Goal: Task Accomplishment & Management: Use online tool/utility

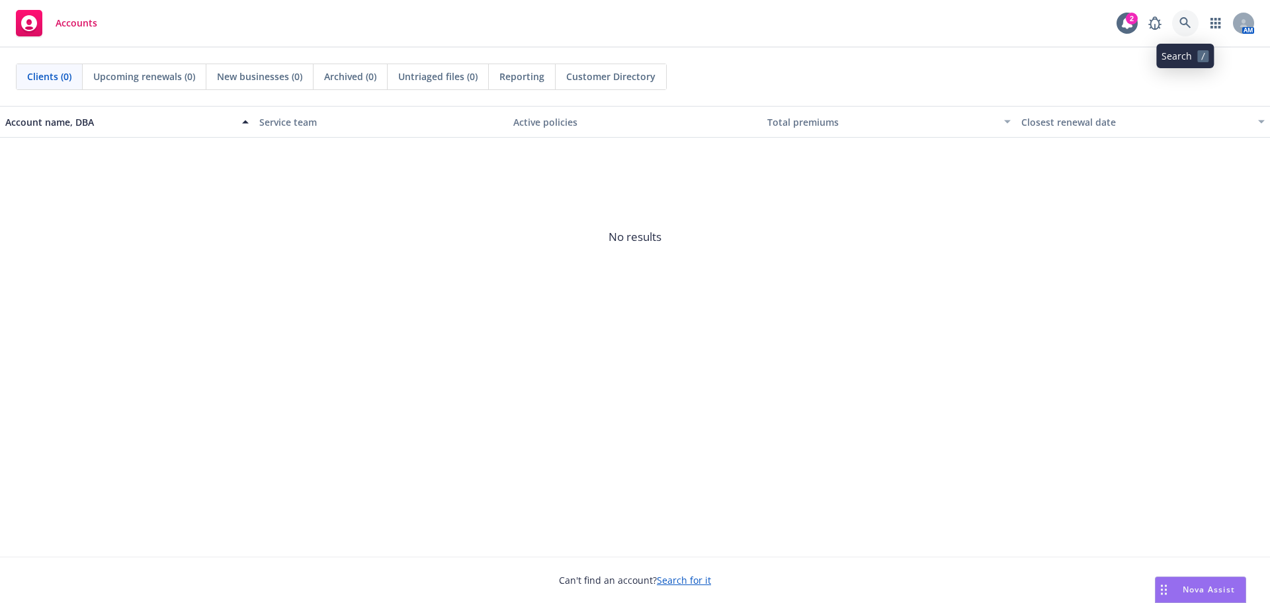
click at [1176, 18] on link at bounding box center [1185, 23] width 26 height 26
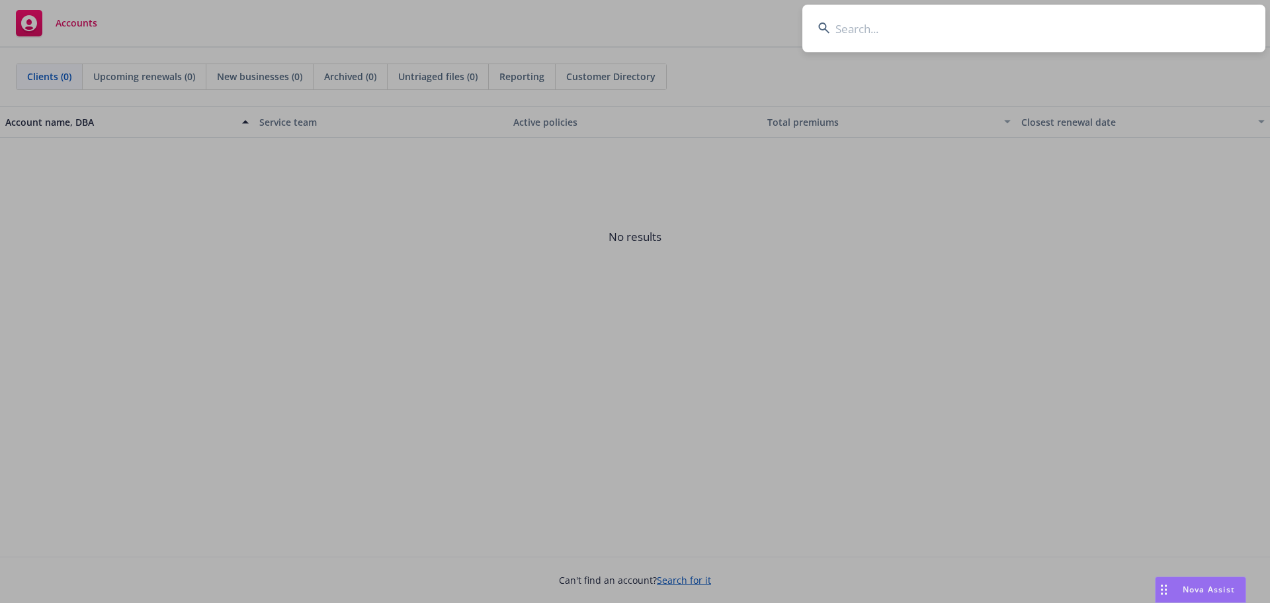
click at [901, 30] on input at bounding box center [1033, 29] width 463 height 48
type input "NeuraFlash"
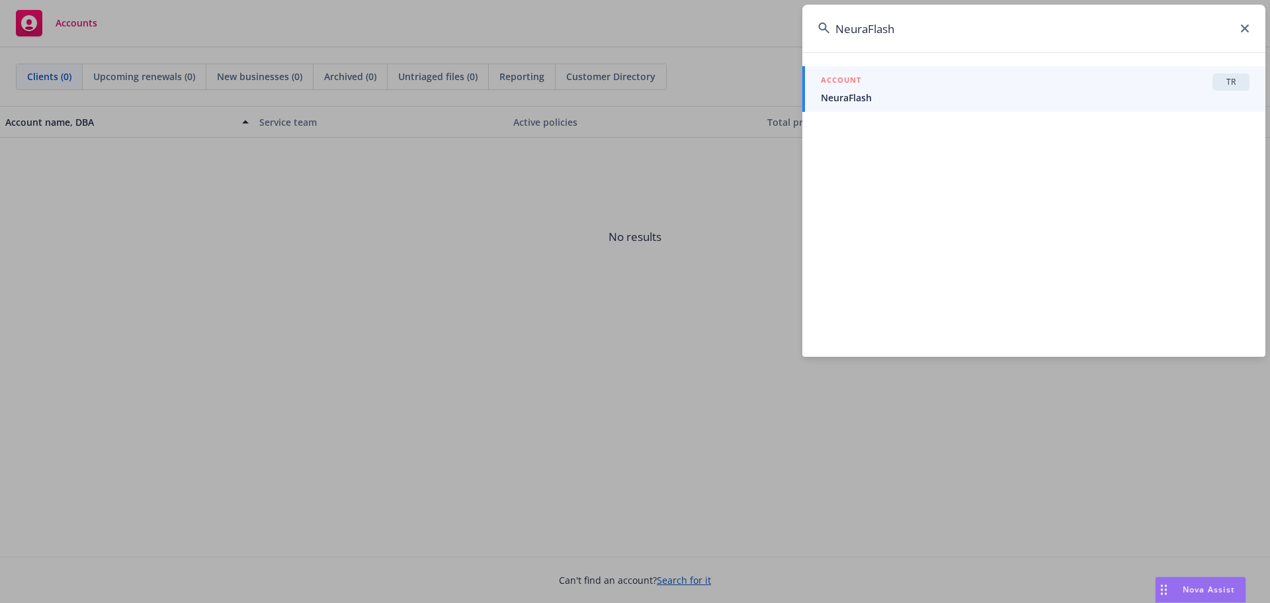
click at [922, 95] on span "NeuraFlash" at bounding box center [1035, 98] width 429 height 14
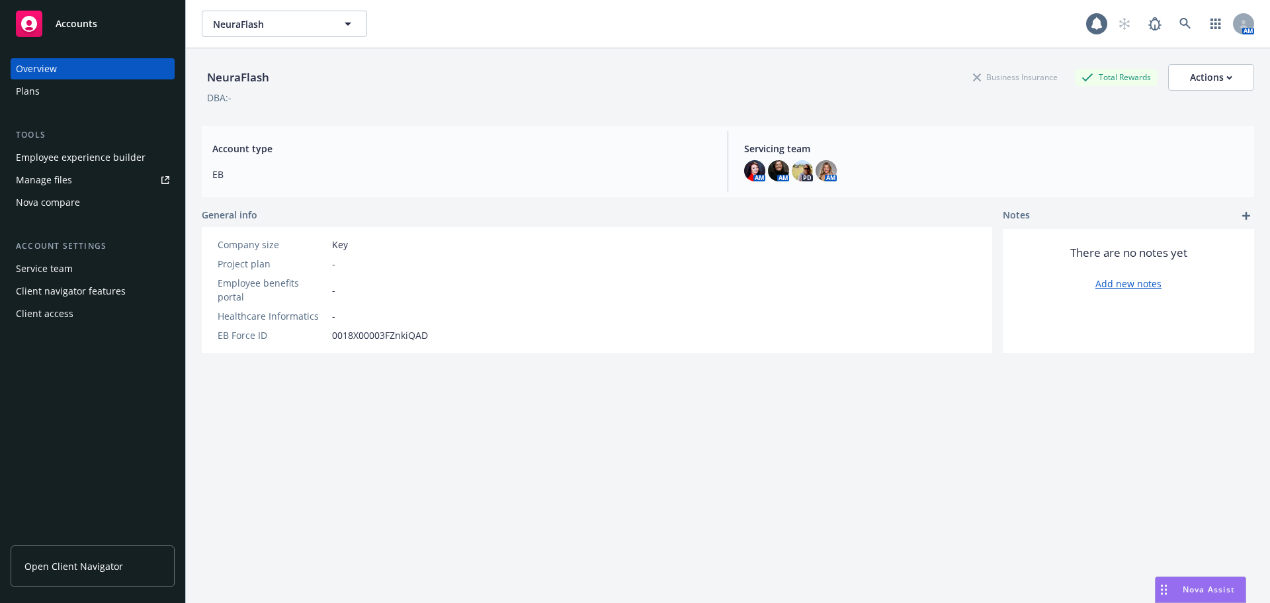
click at [50, 89] on div "Plans" at bounding box center [92, 91] width 153 height 21
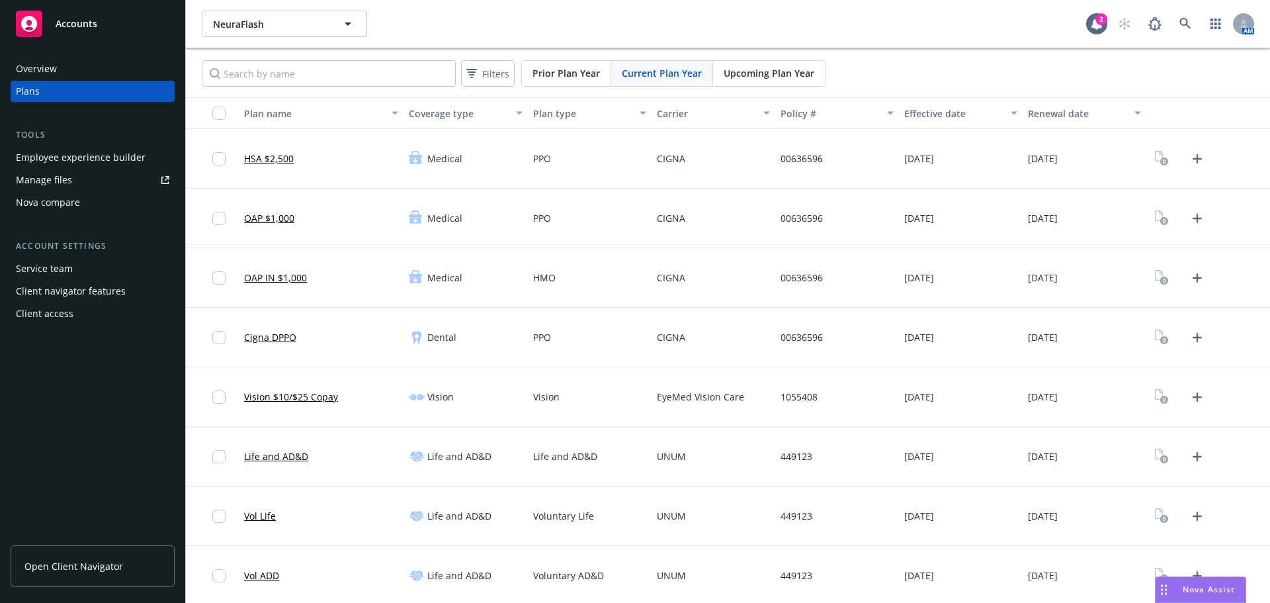
click at [83, 198] on div "Nova compare" at bounding box center [92, 202] width 153 height 21
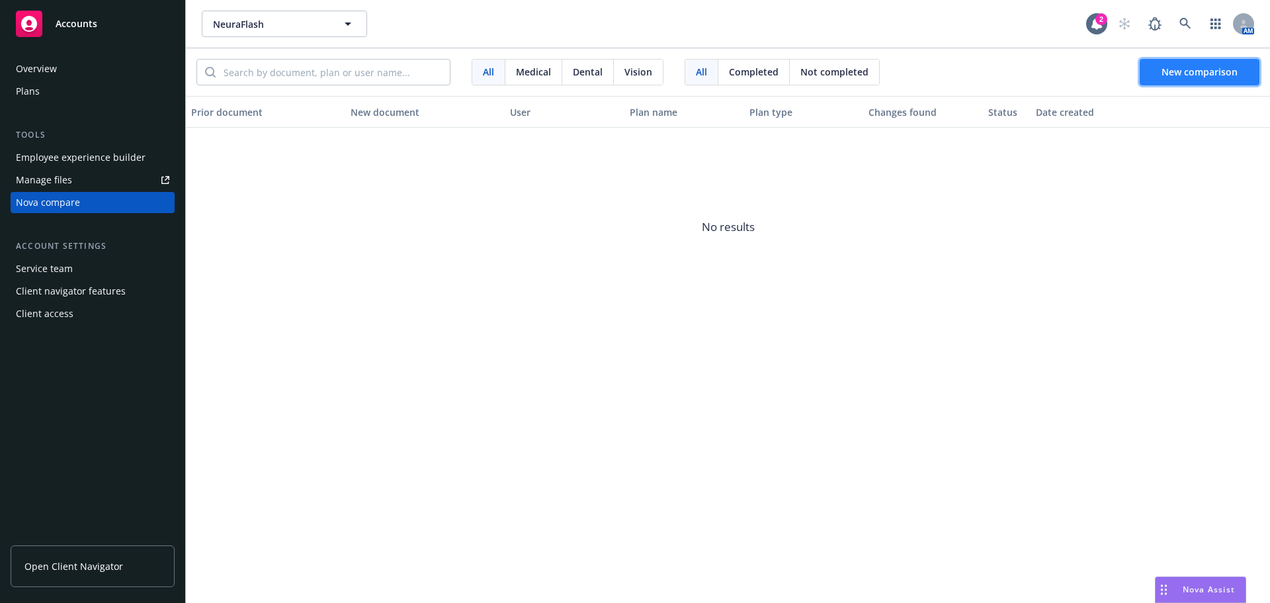
click at [1181, 62] on button "New comparison" at bounding box center [1200, 72] width 120 height 26
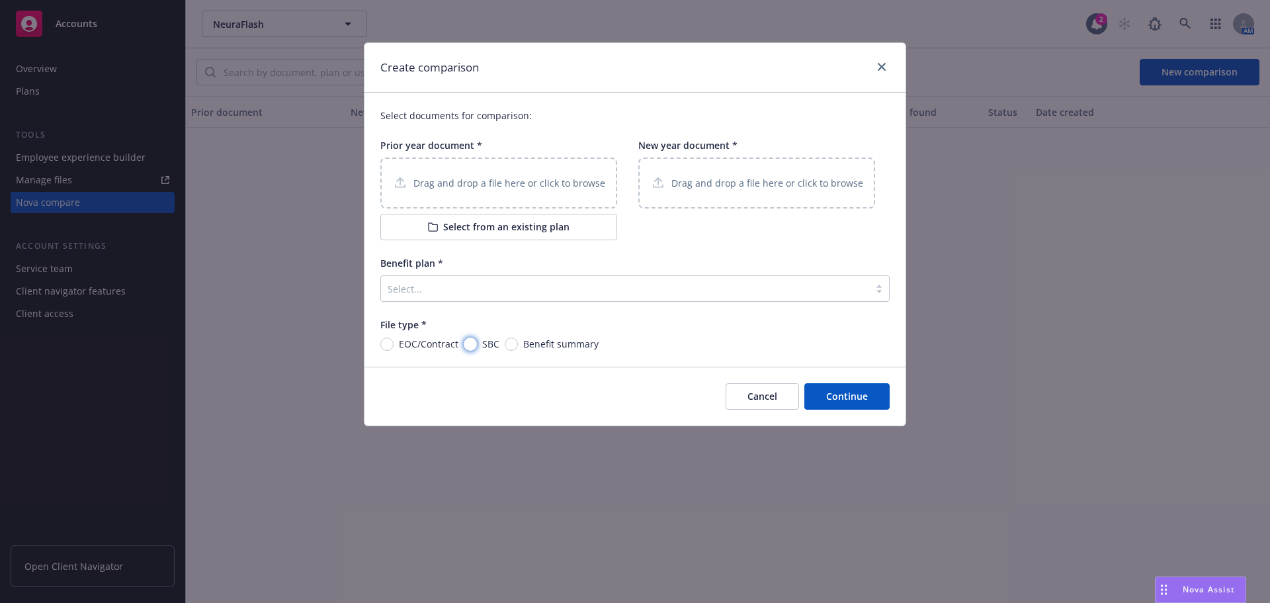
click at [466, 345] on input "SBC" at bounding box center [470, 343] width 13 height 13
radio input "true"
click at [443, 183] on p "Drag and drop a file here or click to browse" at bounding box center [509, 183] width 192 height 14
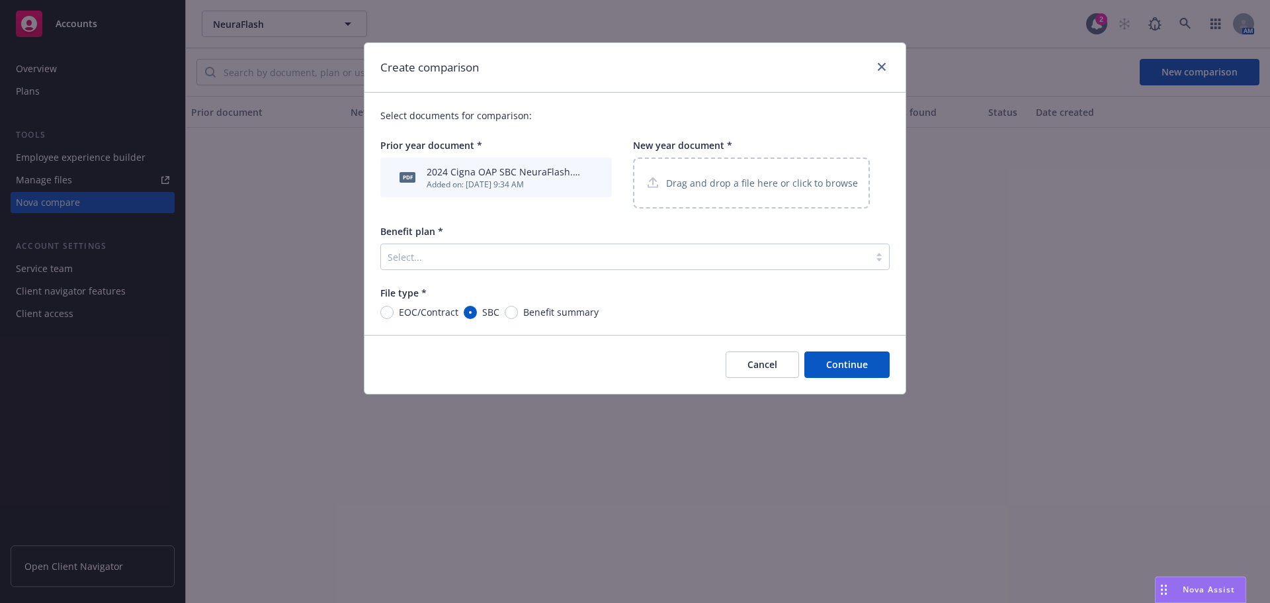
click at [737, 173] on div "Drag and drop a file here or click to browse" at bounding box center [751, 182] width 237 height 51
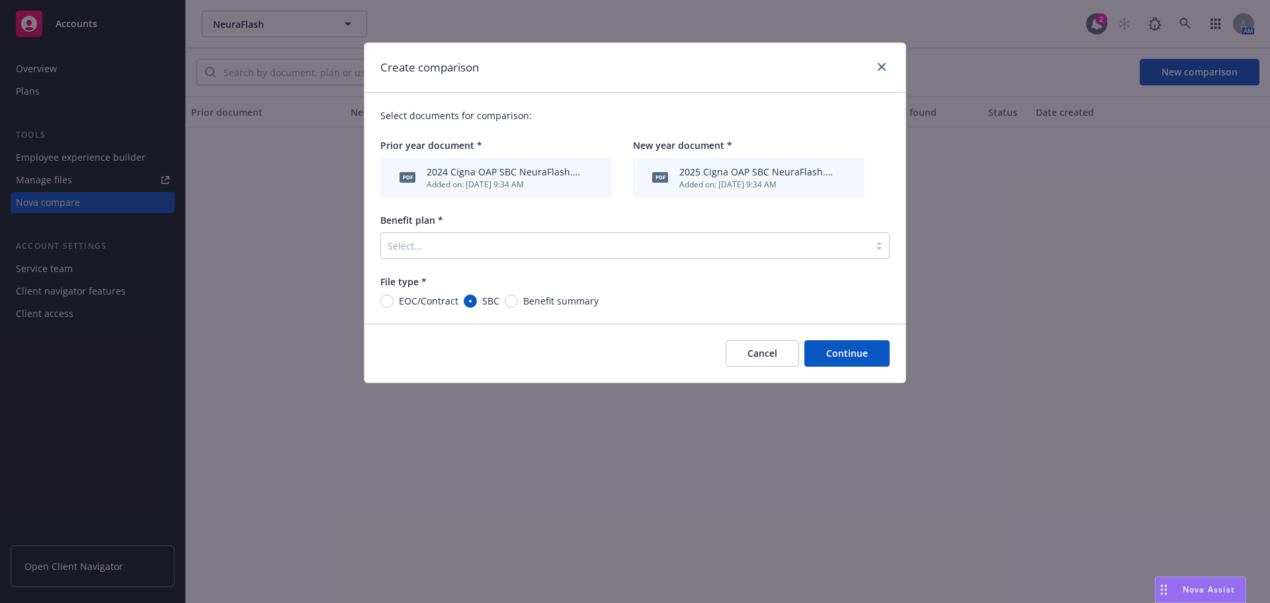
click at [880, 247] on div at bounding box center [879, 245] width 20 height 11
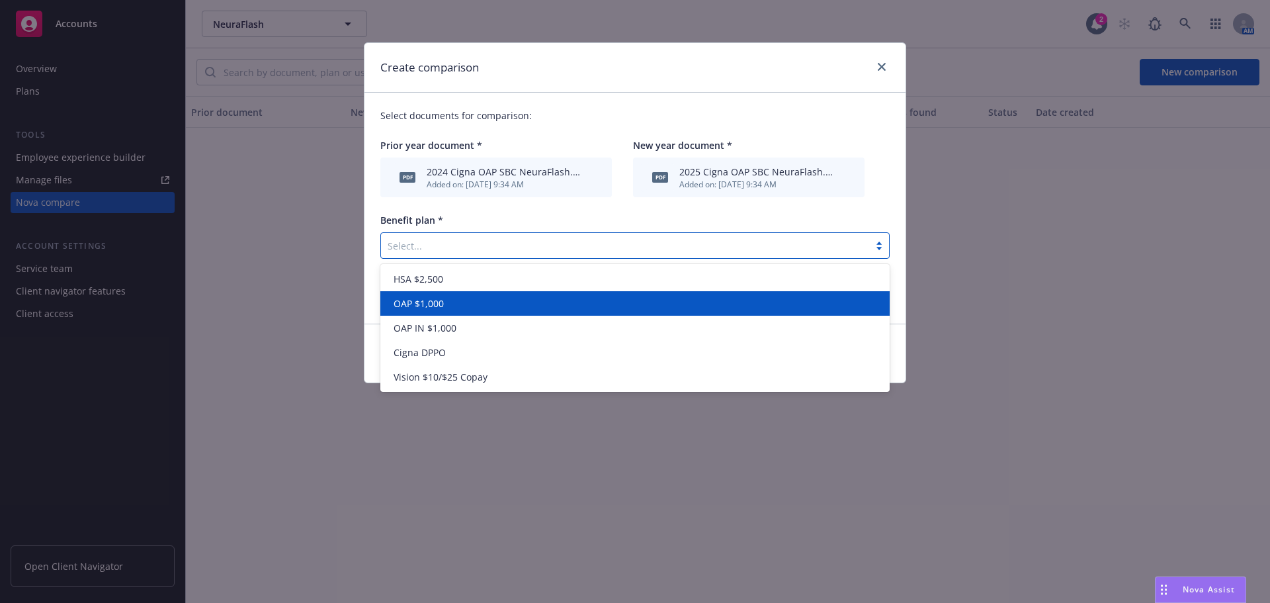
click at [427, 298] on span "OAP $1,000" at bounding box center [419, 303] width 50 height 14
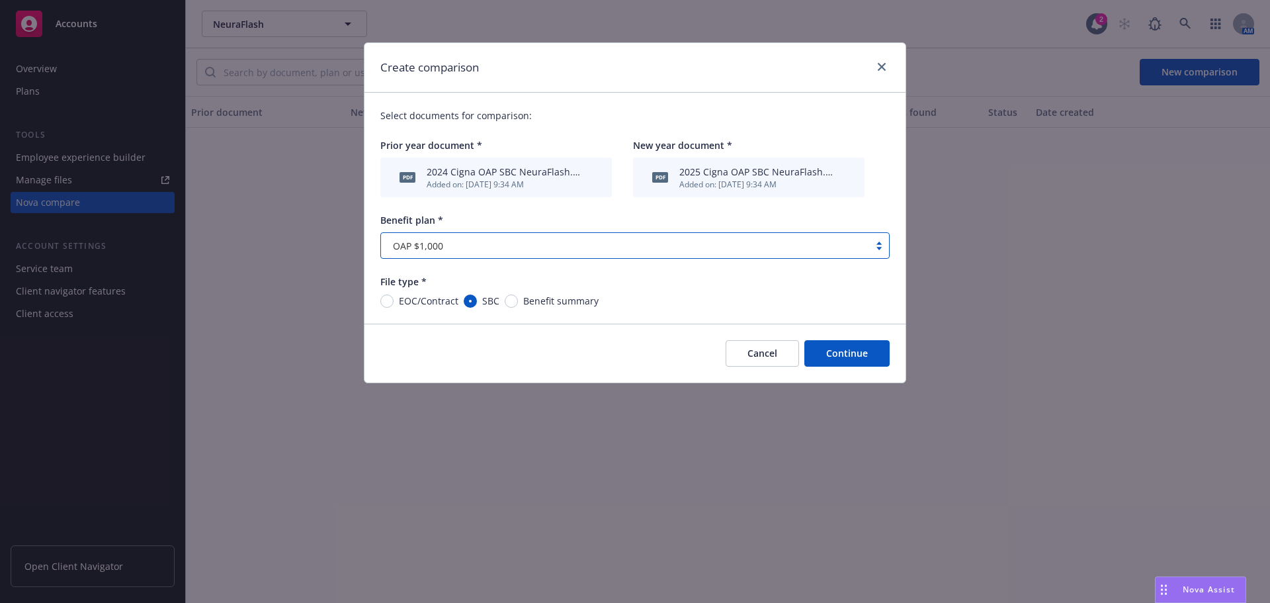
click at [837, 357] on button "Continue" at bounding box center [846, 353] width 85 height 26
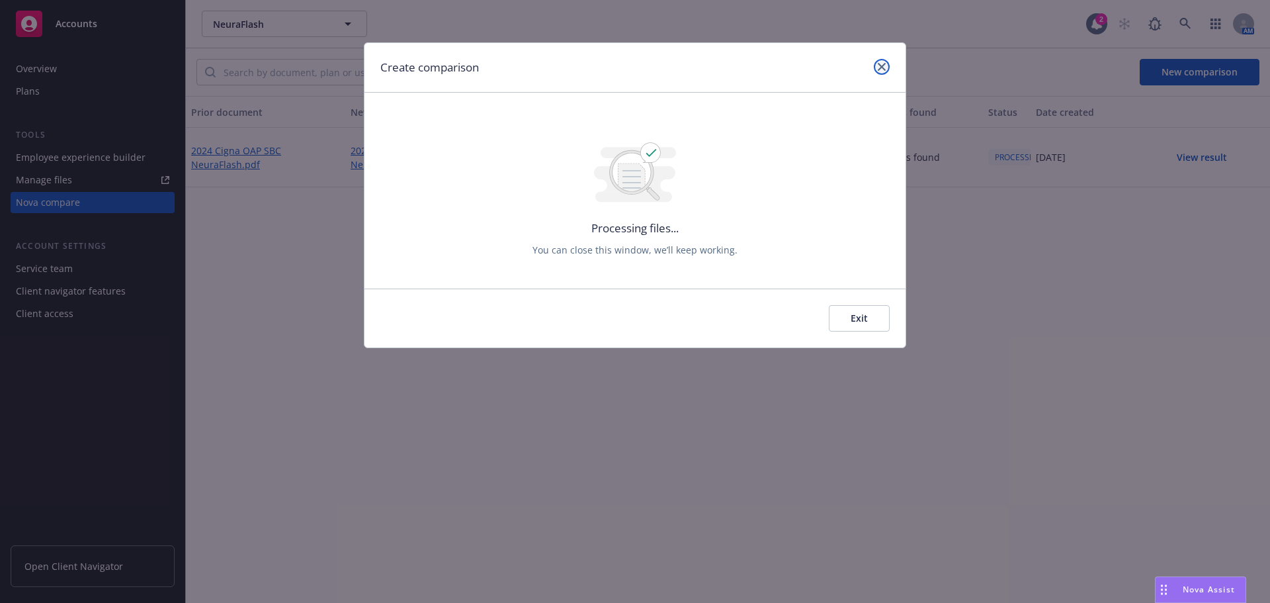
click at [882, 67] on icon "close" at bounding box center [882, 67] width 8 height 8
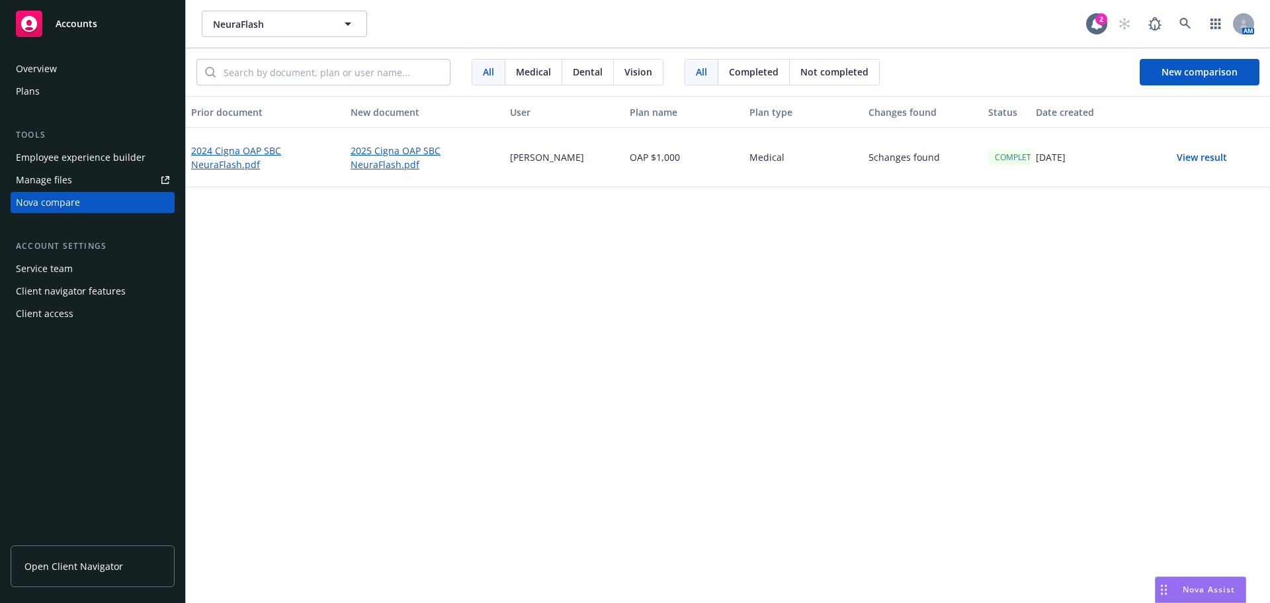
click at [1190, 157] on button "View result" at bounding box center [1202, 157] width 93 height 26
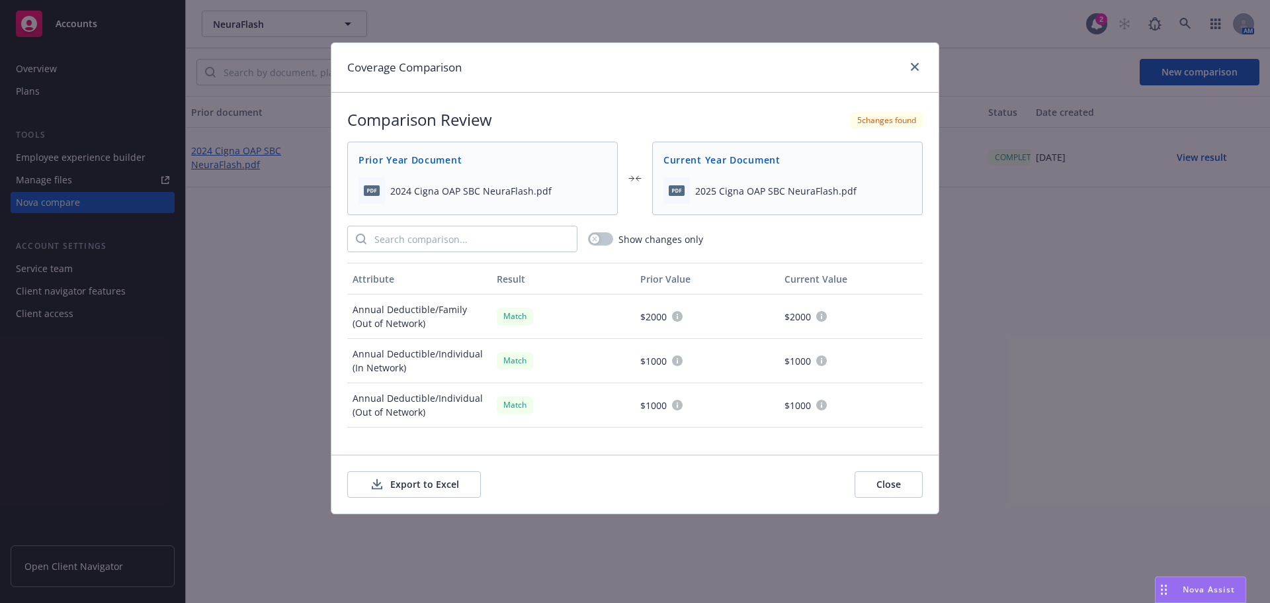
click at [430, 485] on button "Export to Excel" at bounding box center [414, 484] width 134 height 26
click at [917, 67] on icon "close" at bounding box center [915, 67] width 8 height 8
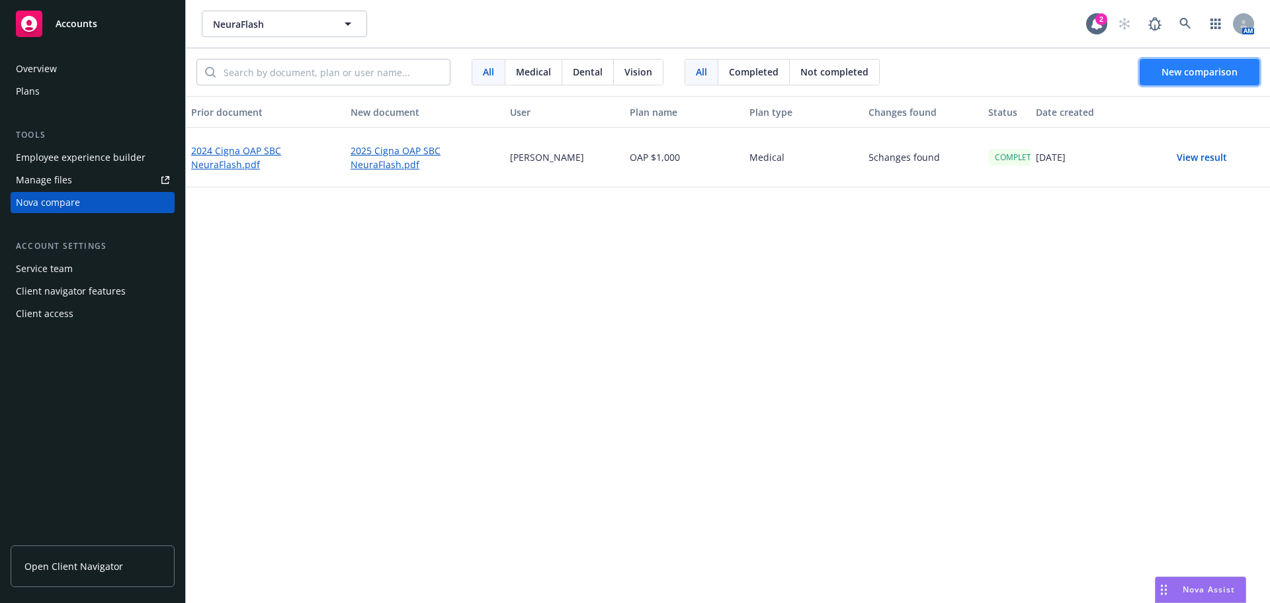
click at [1168, 64] on button "New comparison" at bounding box center [1200, 72] width 120 height 26
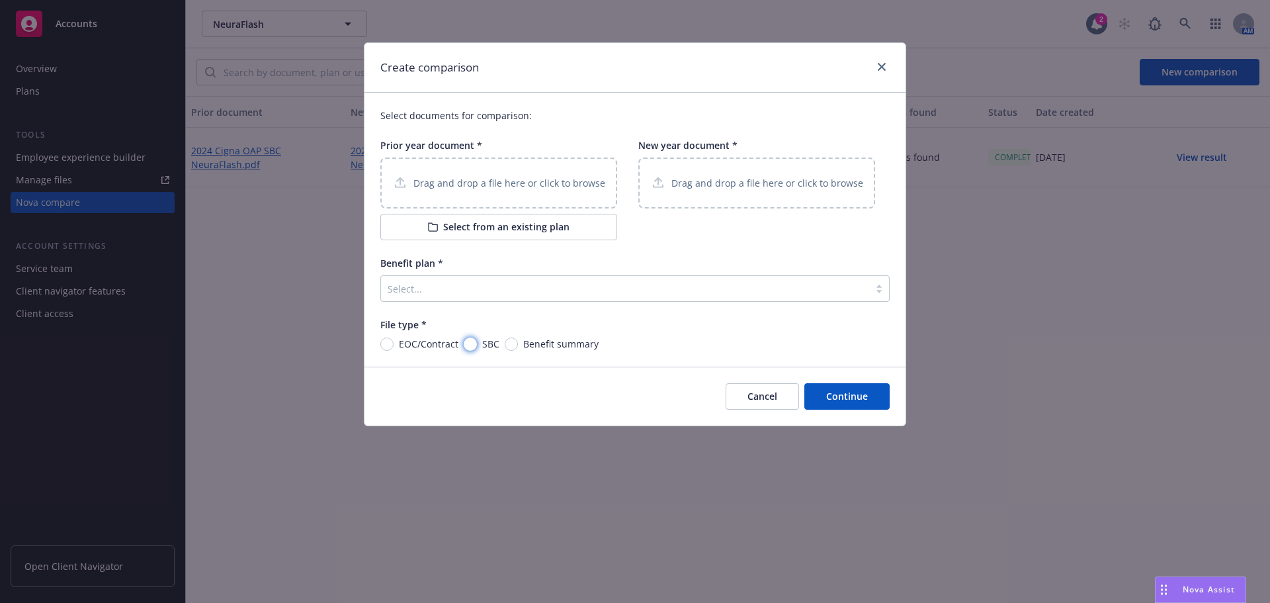
click at [470, 343] on input "SBC" at bounding box center [470, 343] width 13 height 13
radio input "true"
click at [467, 187] on p "Drag and drop a file here or click to browse" at bounding box center [509, 183] width 192 height 14
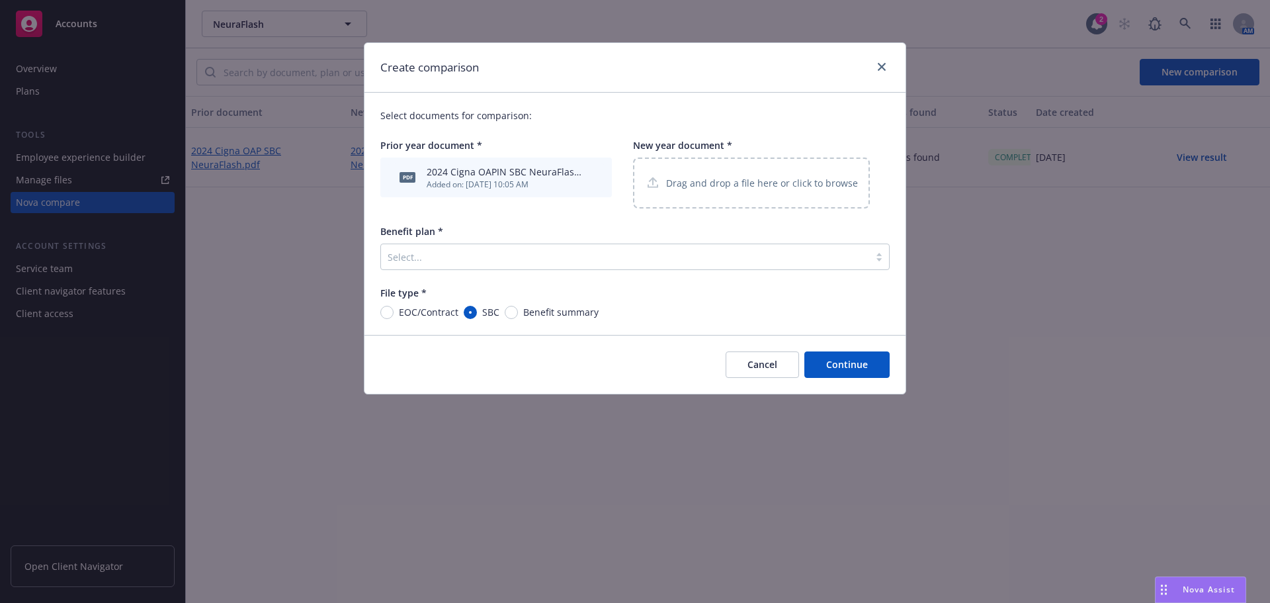
click at [742, 171] on div "Drag and drop a file here or click to browse" at bounding box center [751, 182] width 237 height 51
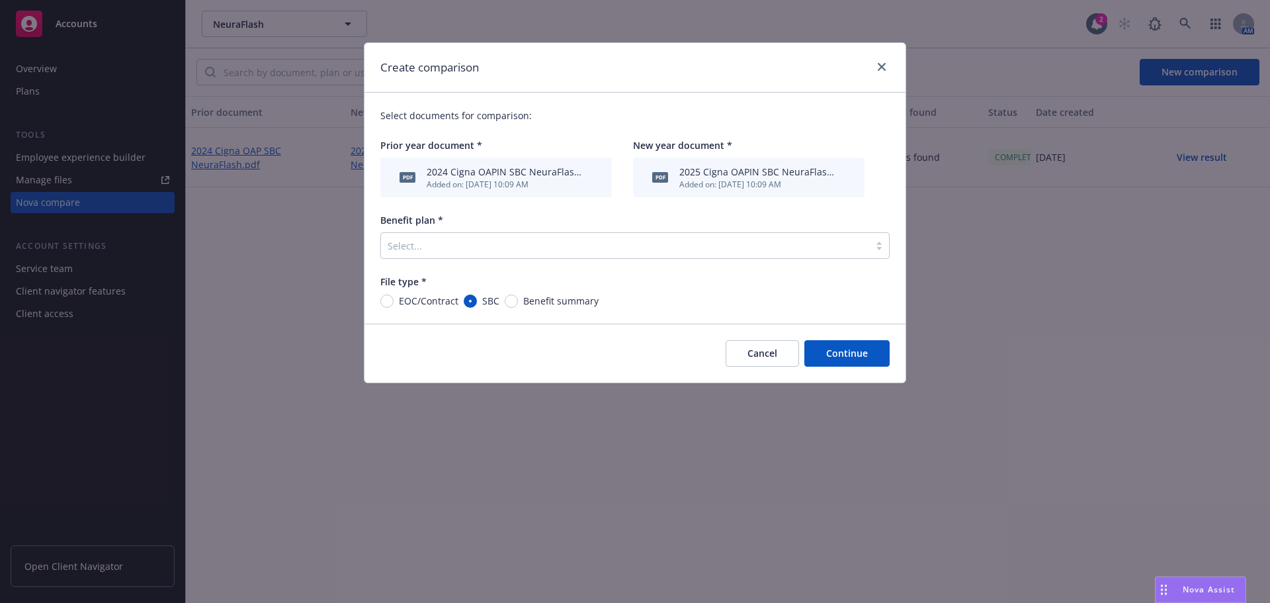
click at [878, 245] on div at bounding box center [879, 245] width 20 height 11
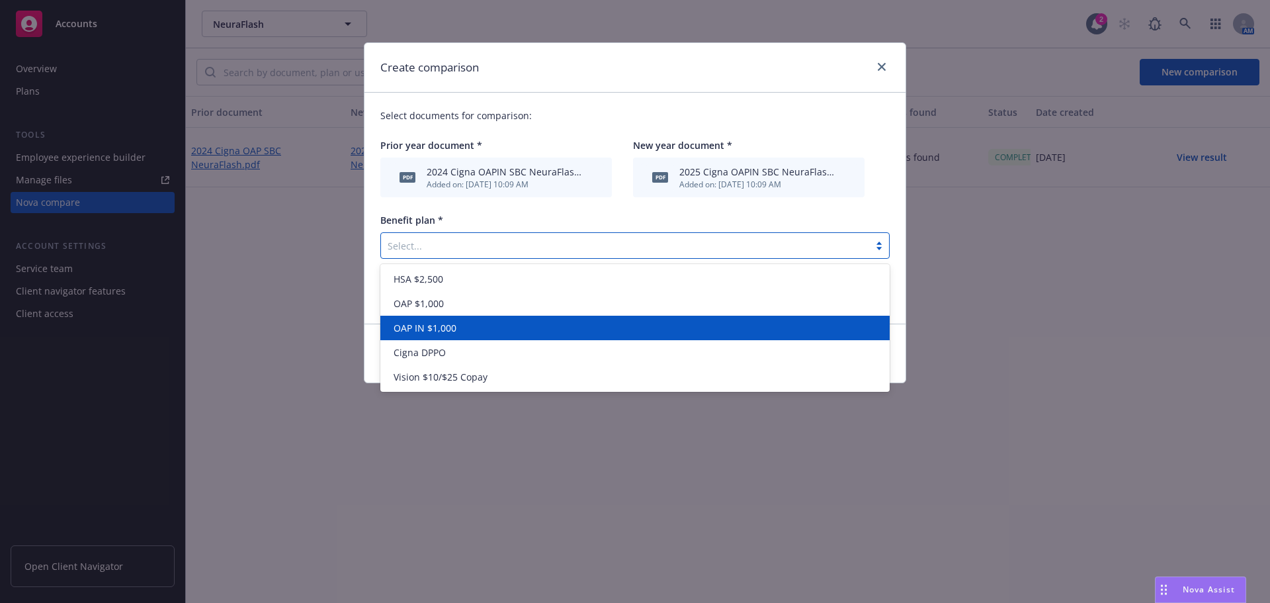
click at [441, 330] on span "OAP IN $1,000" at bounding box center [425, 328] width 63 height 14
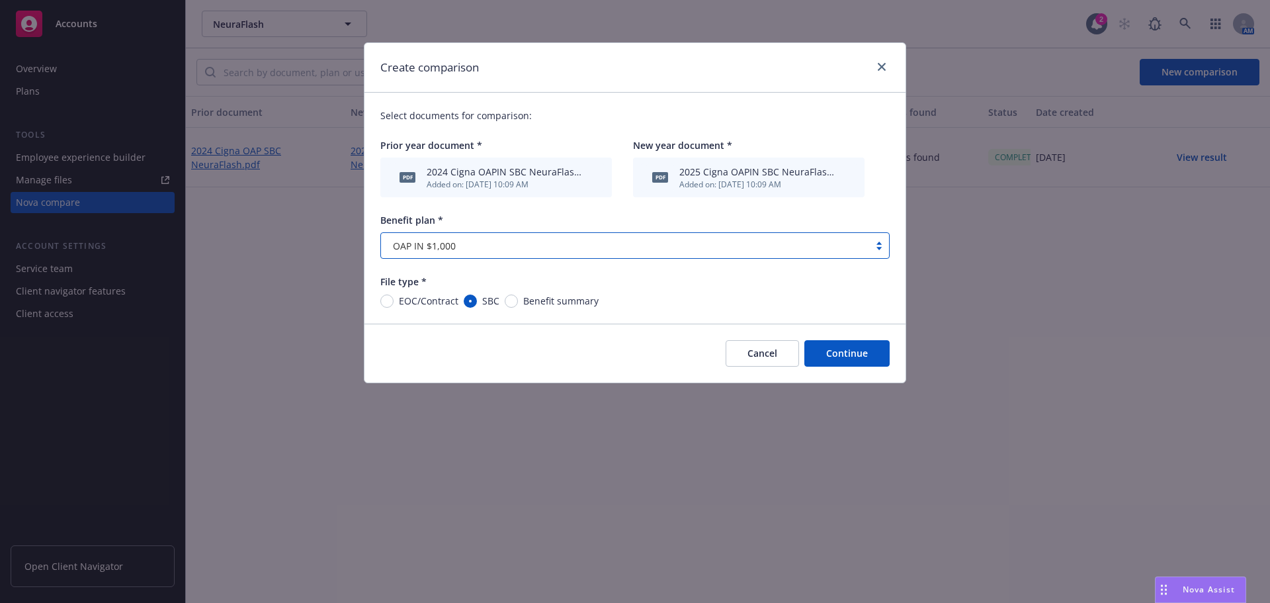
click at [862, 351] on button "Continue" at bounding box center [846, 353] width 85 height 26
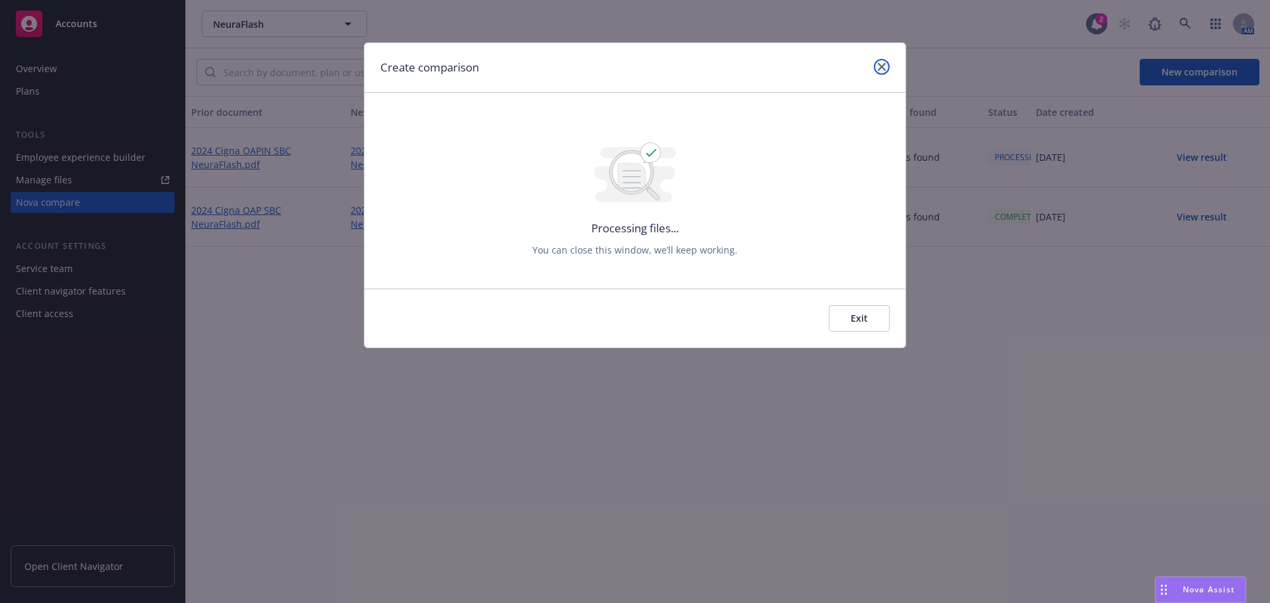
click at [883, 70] on icon "close" at bounding box center [882, 67] width 8 height 8
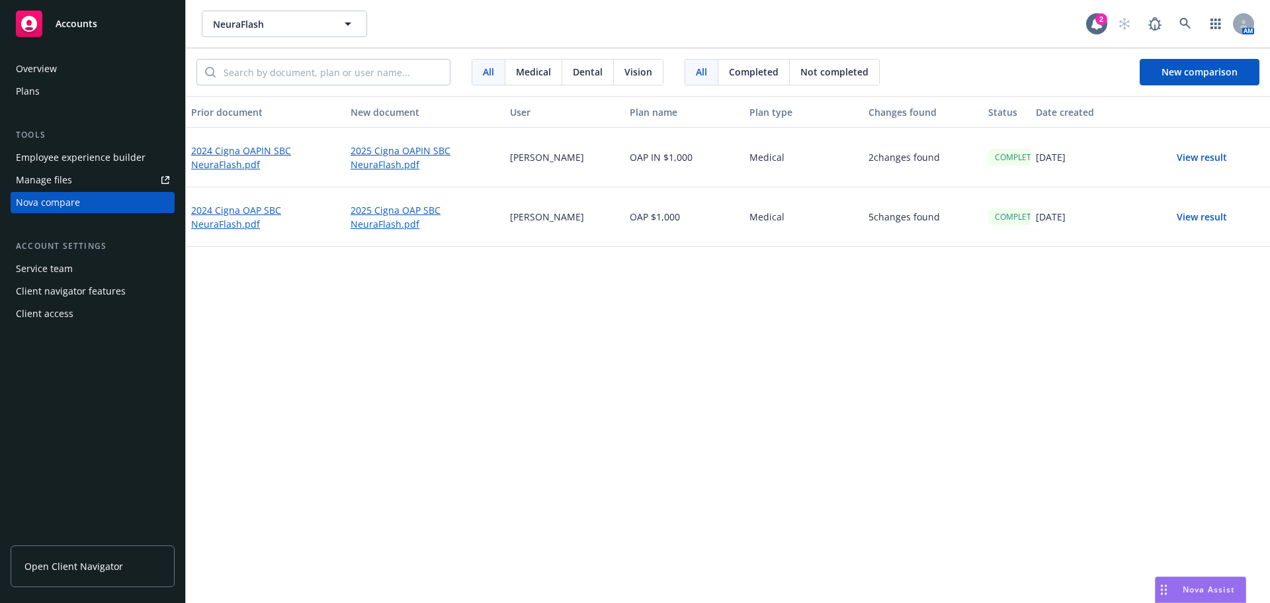
click at [1206, 155] on button "View result" at bounding box center [1202, 157] width 93 height 26
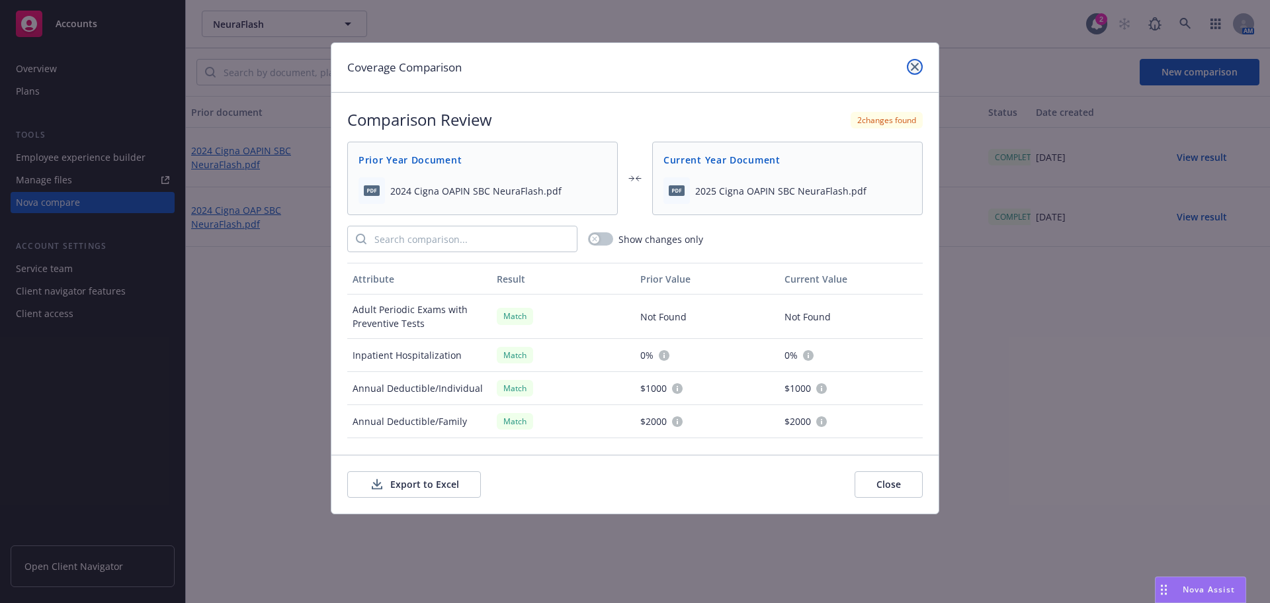
click at [909, 63] on link "close" at bounding box center [915, 67] width 16 height 16
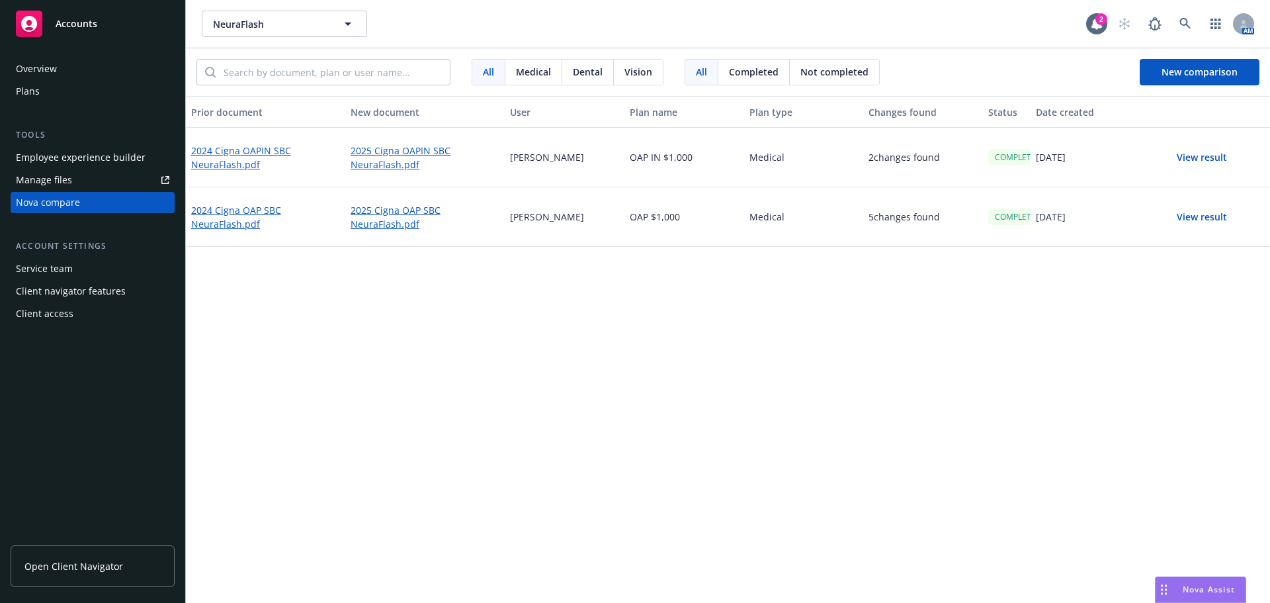
click at [1204, 159] on button "View result" at bounding box center [1202, 157] width 93 height 26
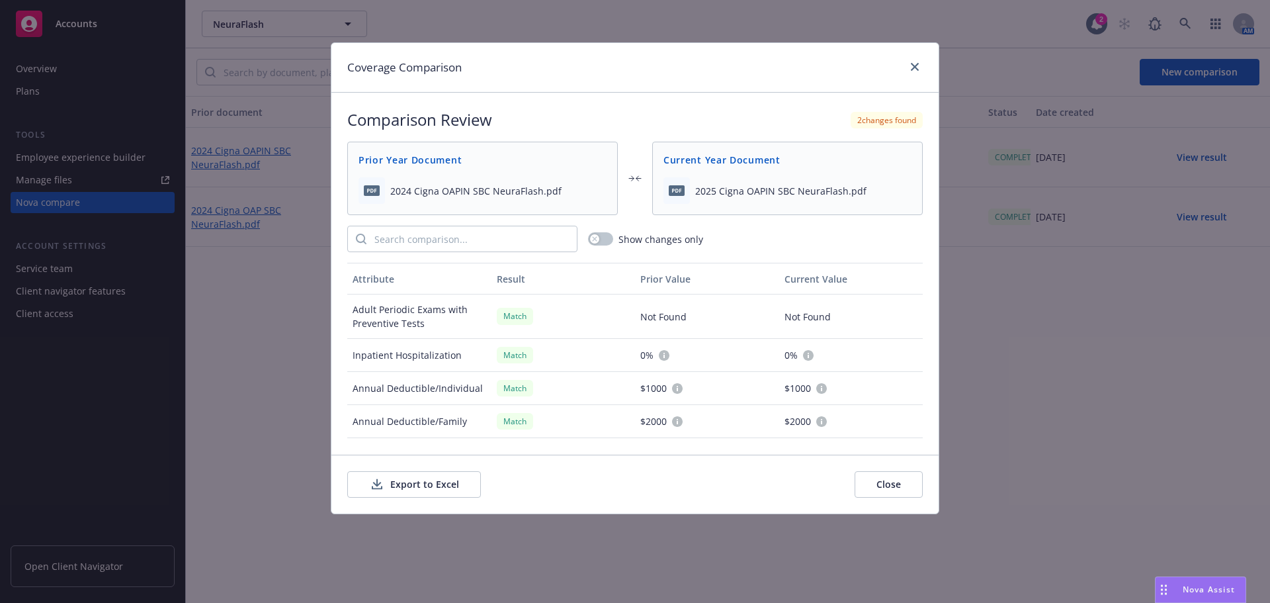
click at [423, 487] on button "Export to Excel" at bounding box center [414, 484] width 134 height 26
click at [911, 65] on icon "close" at bounding box center [915, 67] width 8 height 8
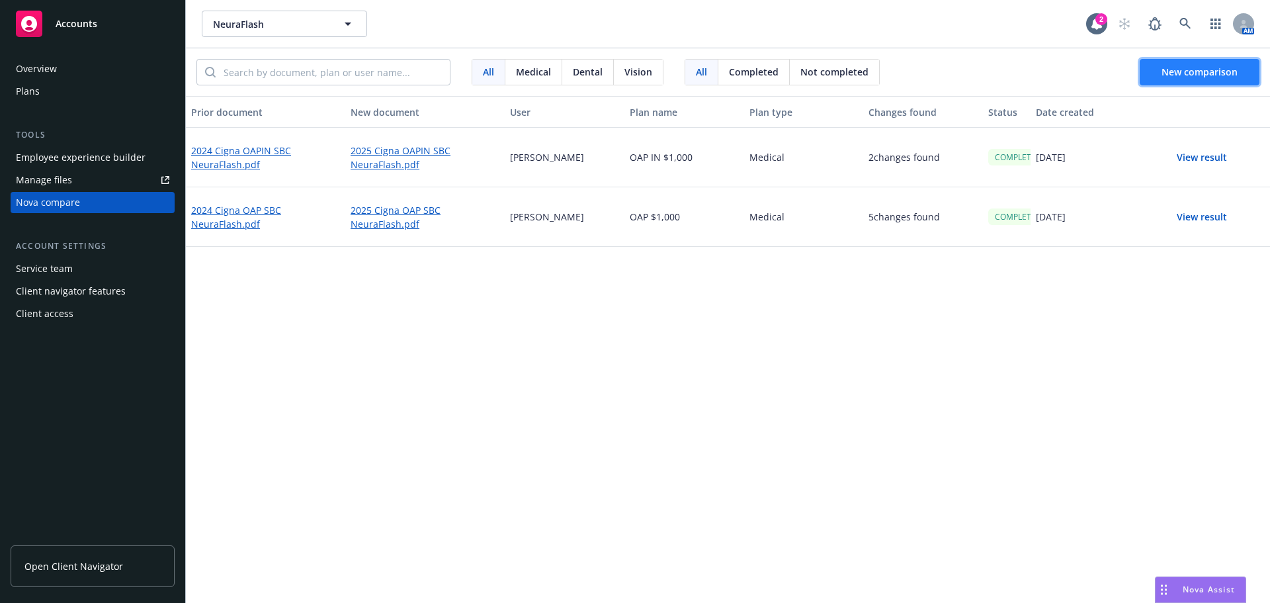
click at [1191, 75] on span "New comparison" at bounding box center [1199, 71] width 76 height 13
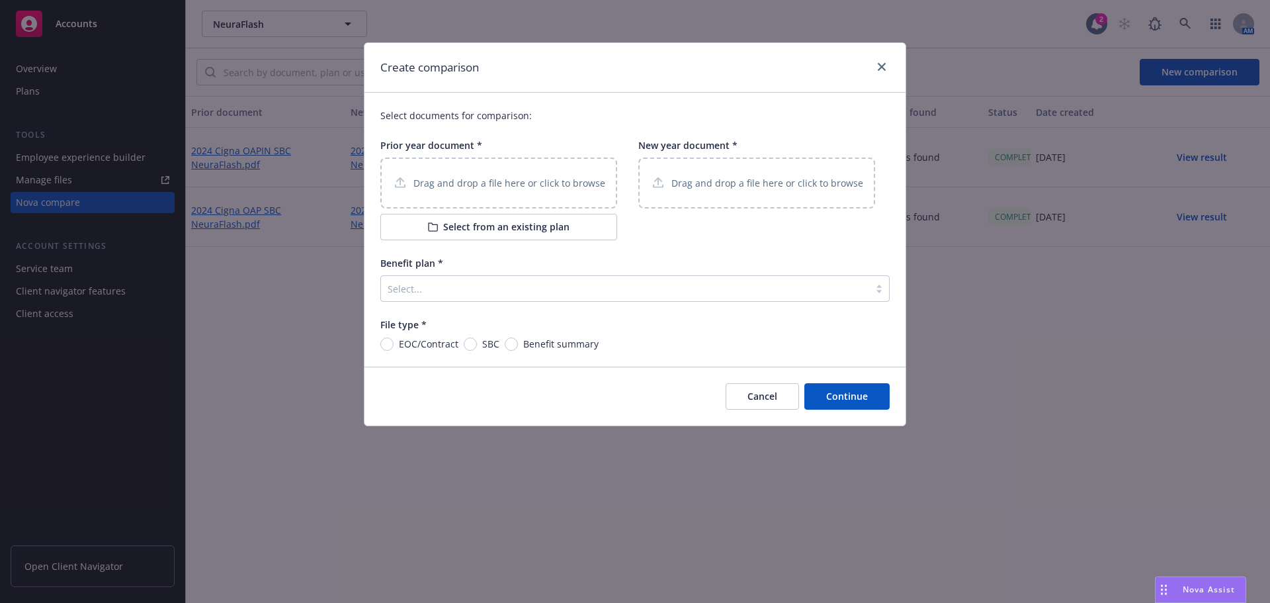
click at [456, 184] on p "Drag and drop a file here or click to browse" at bounding box center [509, 183] width 192 height 14
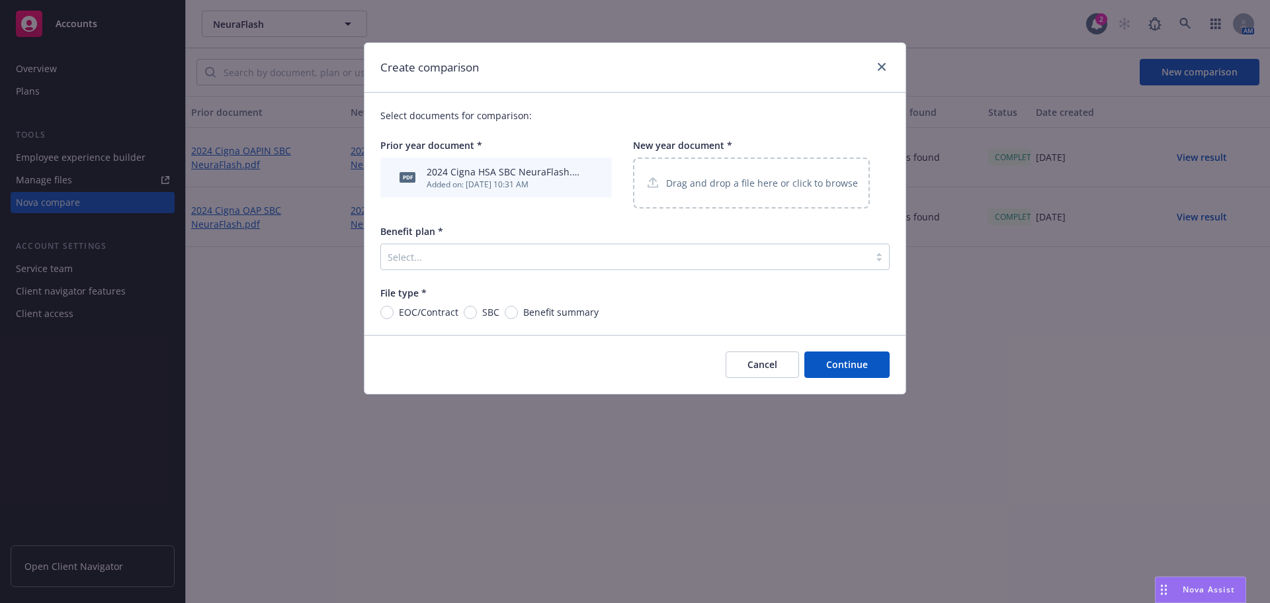
click at [730, 178] on p "Drag and drop a file here or click to browse" at bounding box center [762, 183] width 192 height 14
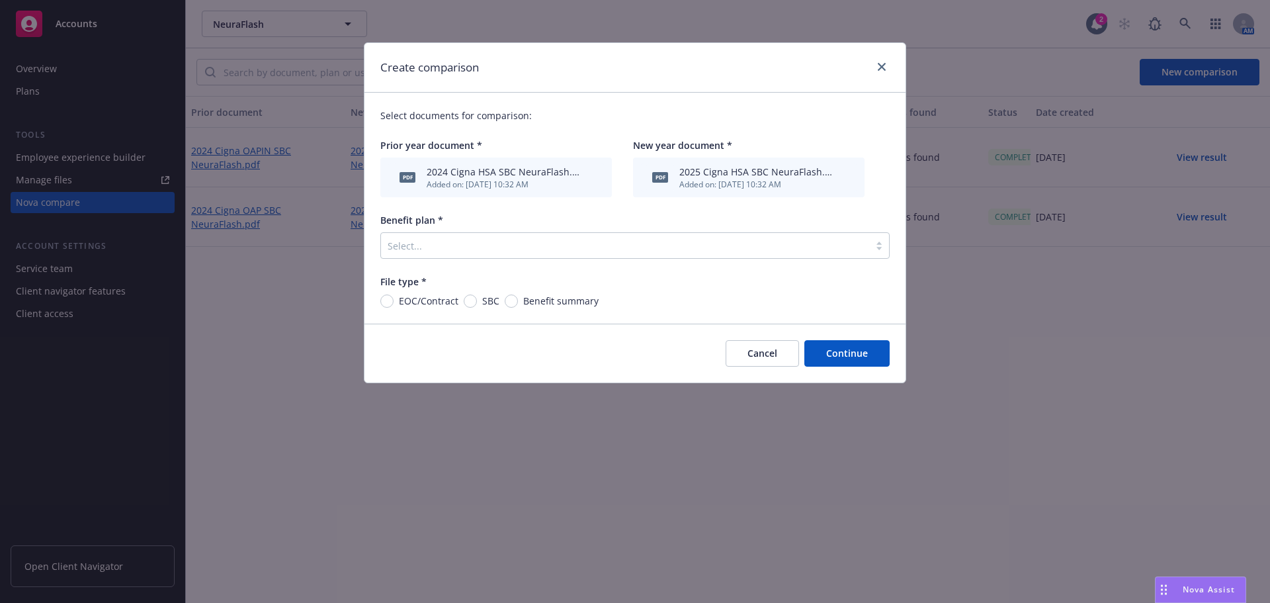
click at [482, 245] on div at bounding box center [625, 245] width 475 height 16
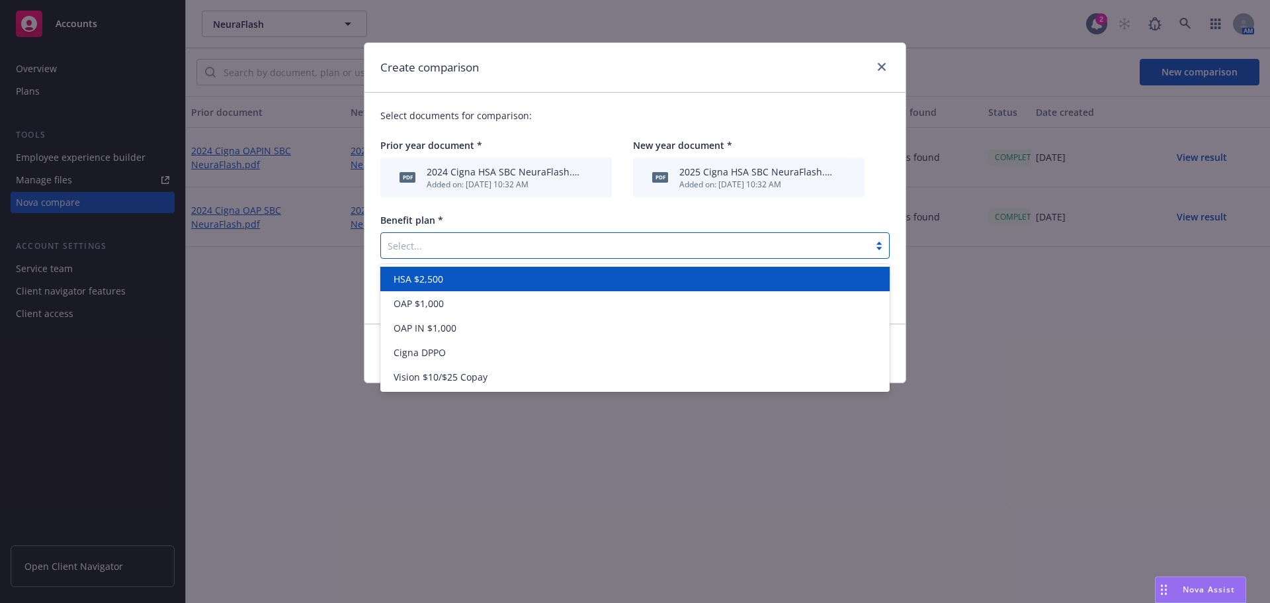
click at [427, 282] on span "HSA $2,500" at bounding box center [419, 279] width 50 height 14
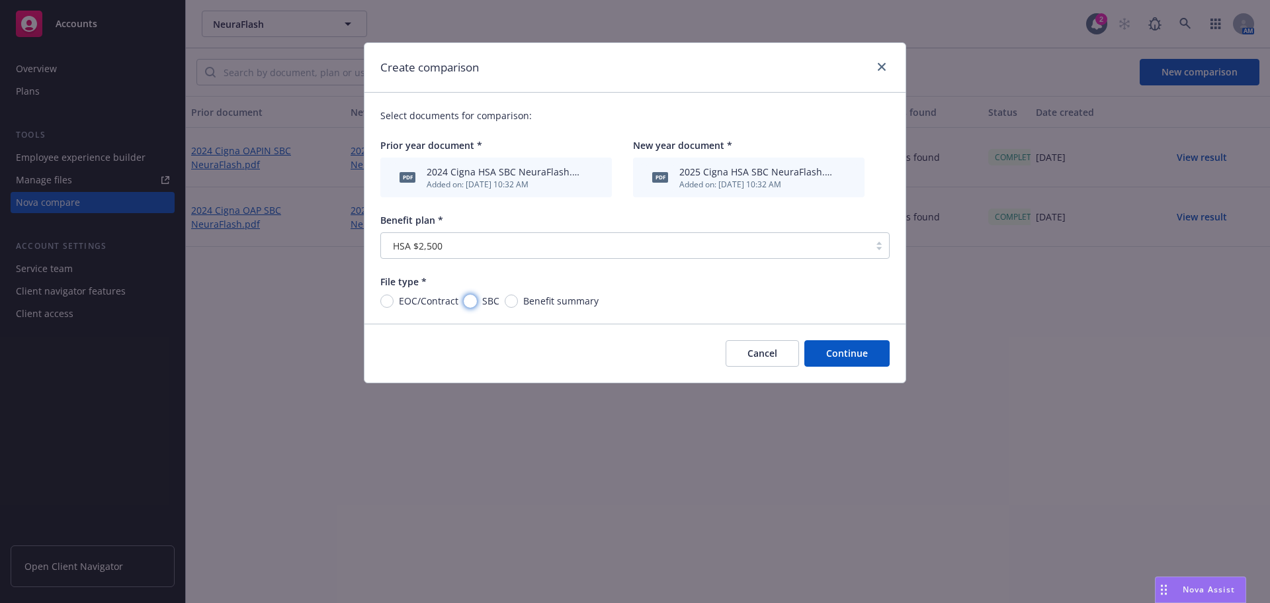
click at [470, 302] on input "SBC" at bounding box center [470, 300] width 13 height 13
radio input "true"
click at [843, 359] on button "Continue" at bounding box center [846, 353] width 85 height 26
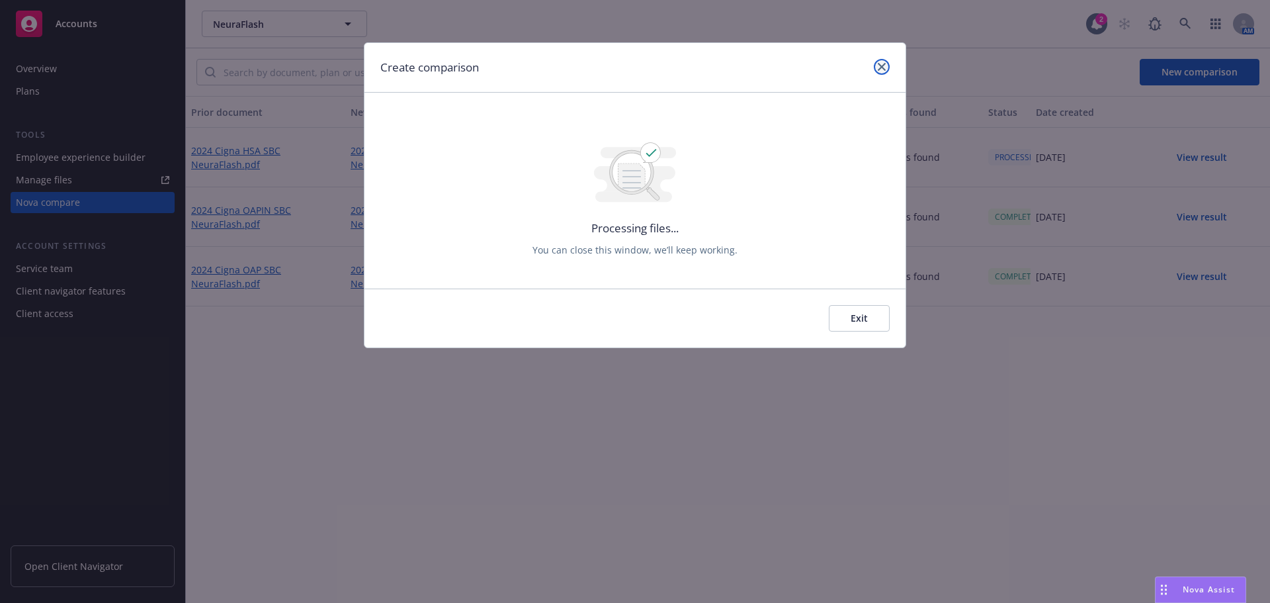
click at [882, 64] on icon "close" at bounding box center [882, 67] width 8 height 8
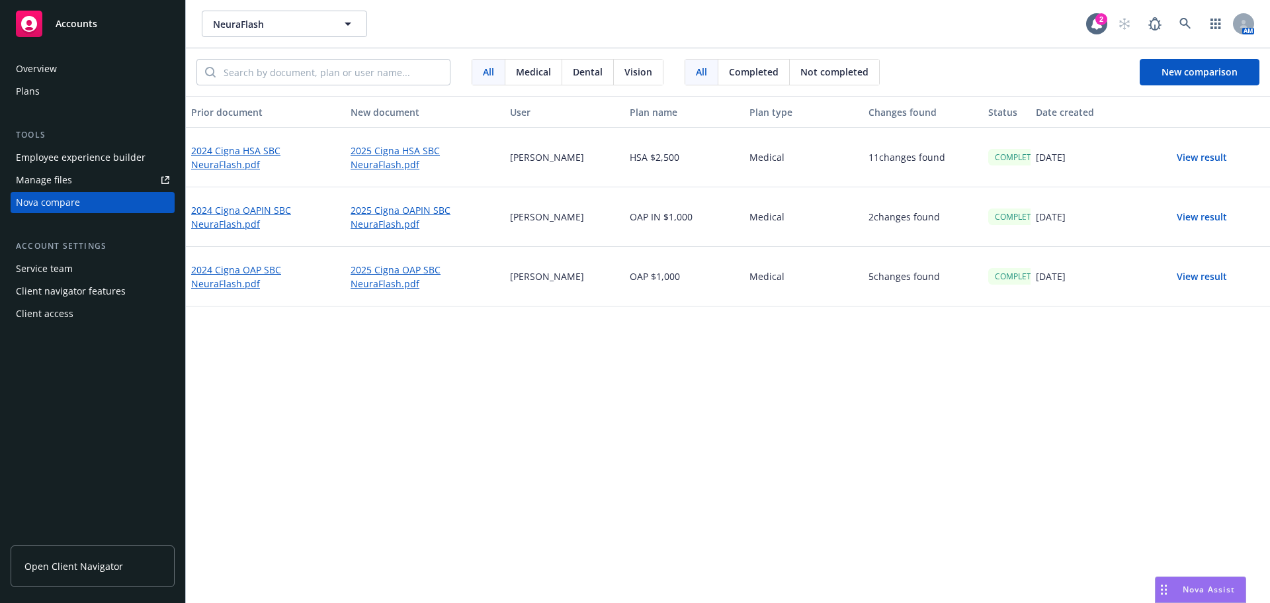
click at [1204, 156] on button "View result" at bounding box center [1202, 157] width 93 height 26
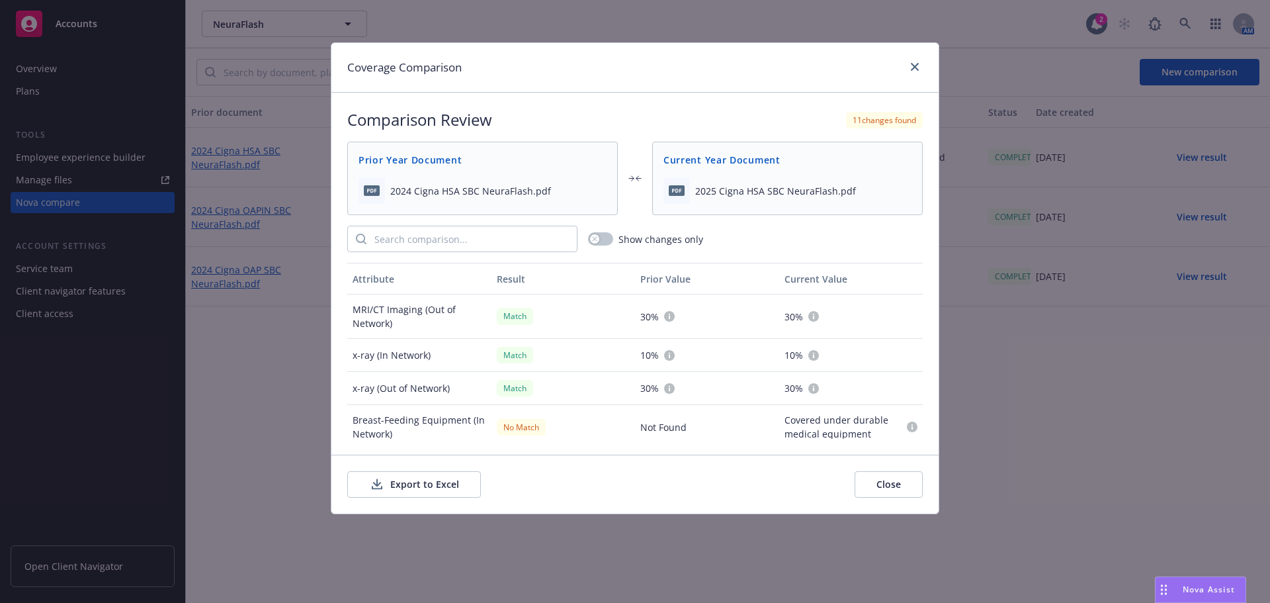
scroll to position [2277, 0]
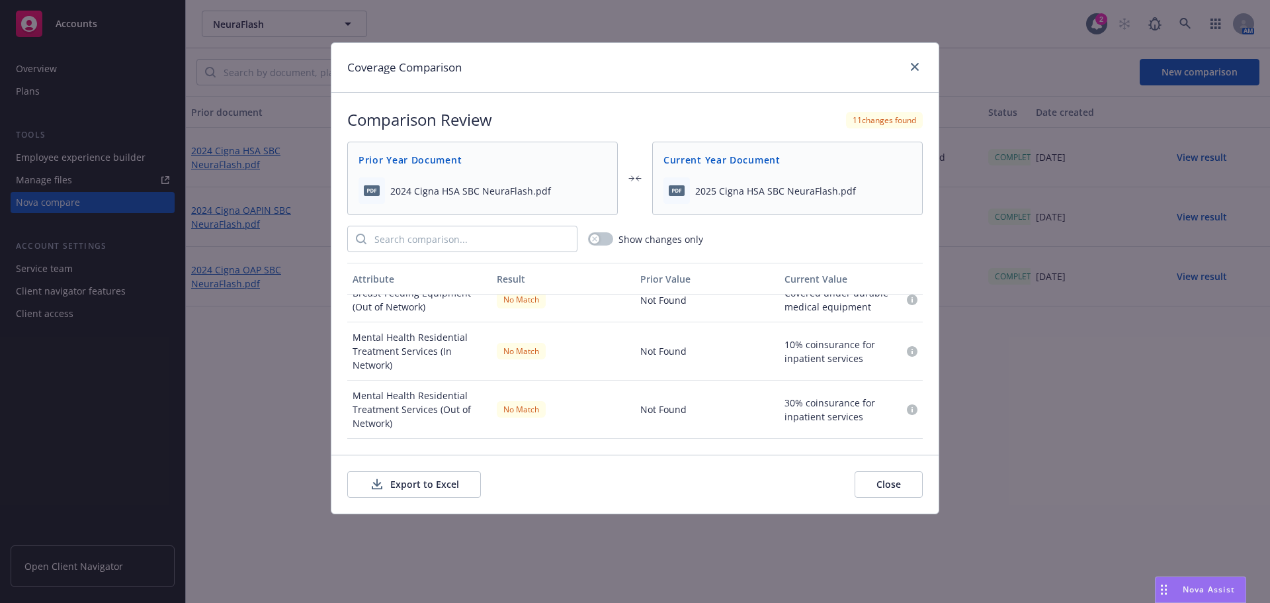
click at [419, 487] on button "Export to Excel" at bounding box center [414, 484] width 134 height 26
click at [917, 71] on link "close" at bounding box center [915, 67] width 16 height 16
